Goal: Register for event/course

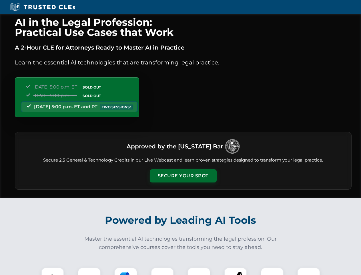
click at [183, 176] on button "Secure Your Spot" at bounding box center [183, 175] width 67 height 13
click at [53, 271] on img at bounding box center [52, 278] width 17 height 17
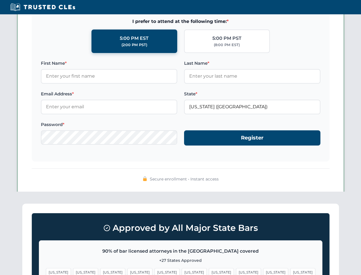
click at [264, 271] on span "[US_STATE]" at bounding box center [276, 272] width 25 height 8
